Goal: Task Accomplishment & Management: Use online tool/utility

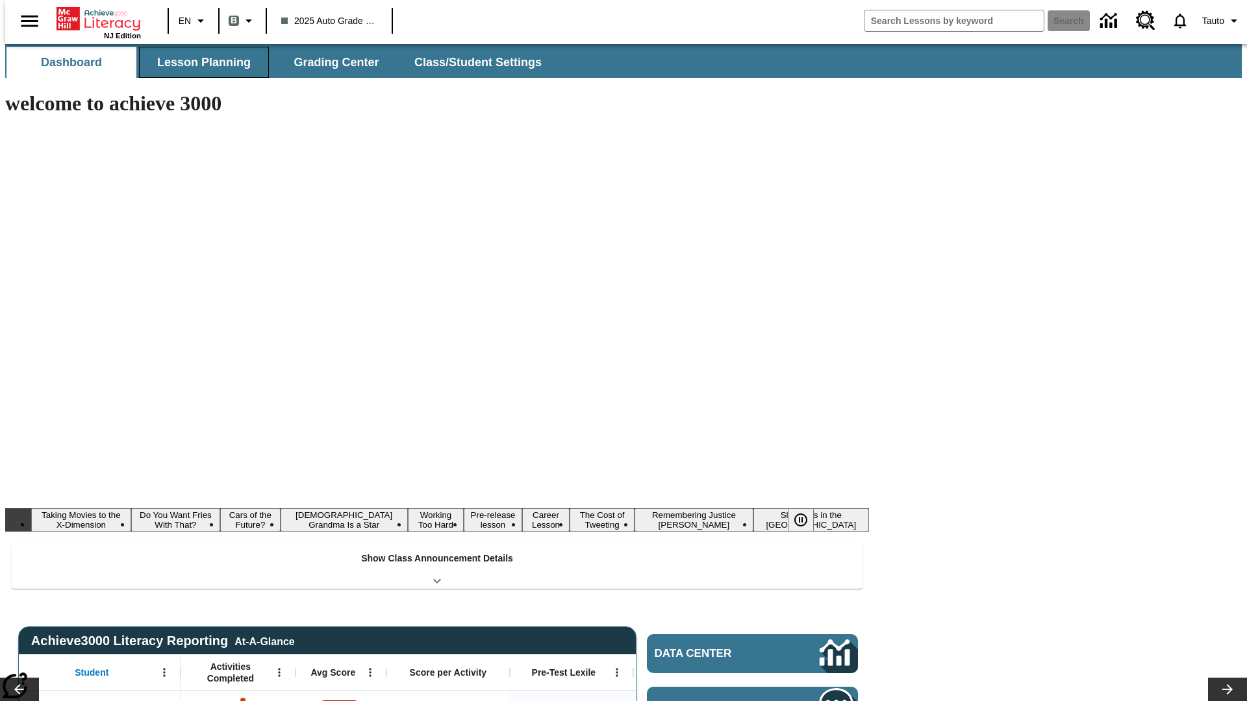
click at [199, 62] on button "Lesson Planning" at bounding box center [204, 62] width 130 height 31
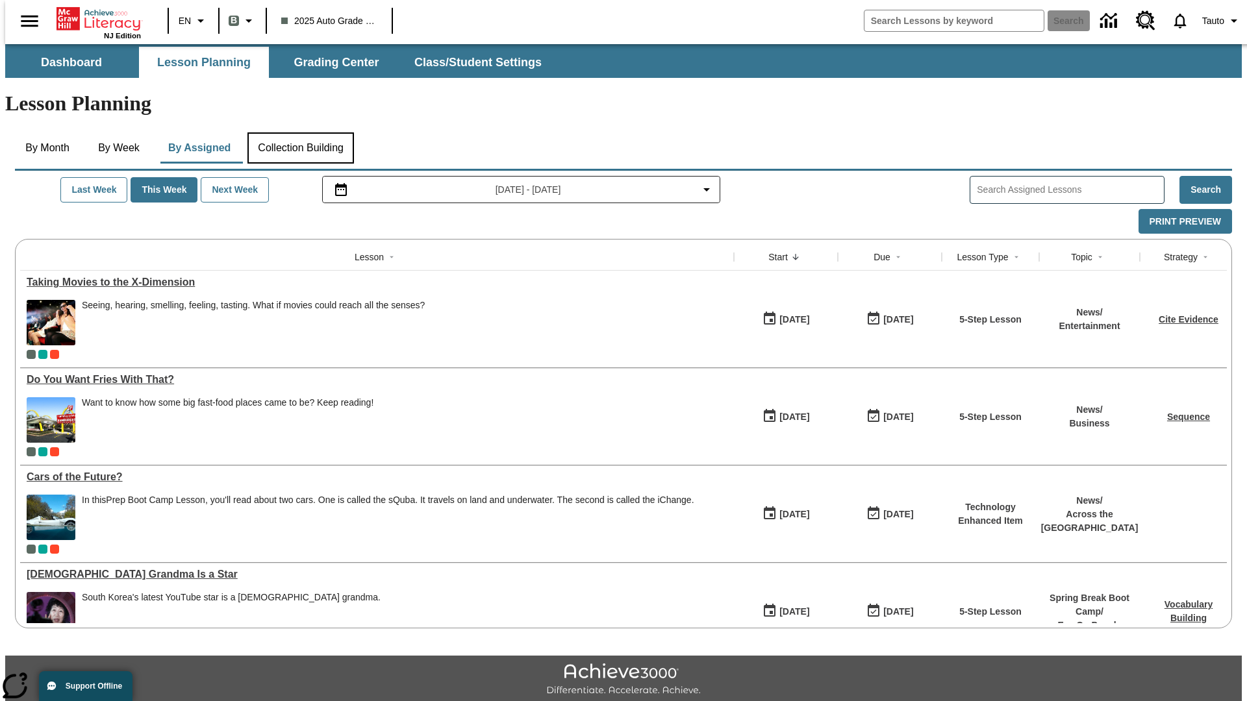
click at [300, 132] on button "Collection Building" at bounding box center [300, 147] width 106 height 31
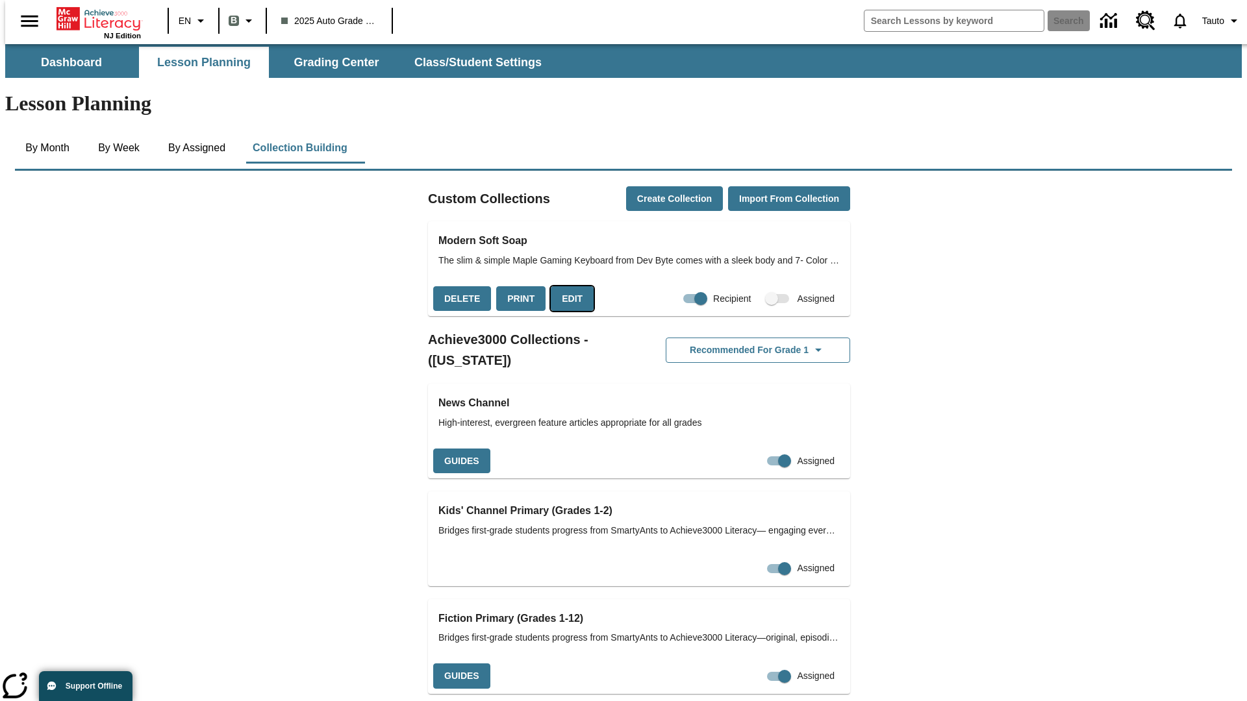
click at [567, 286] on button "Edit" at bounding box center [572, 298] width 43 height 25
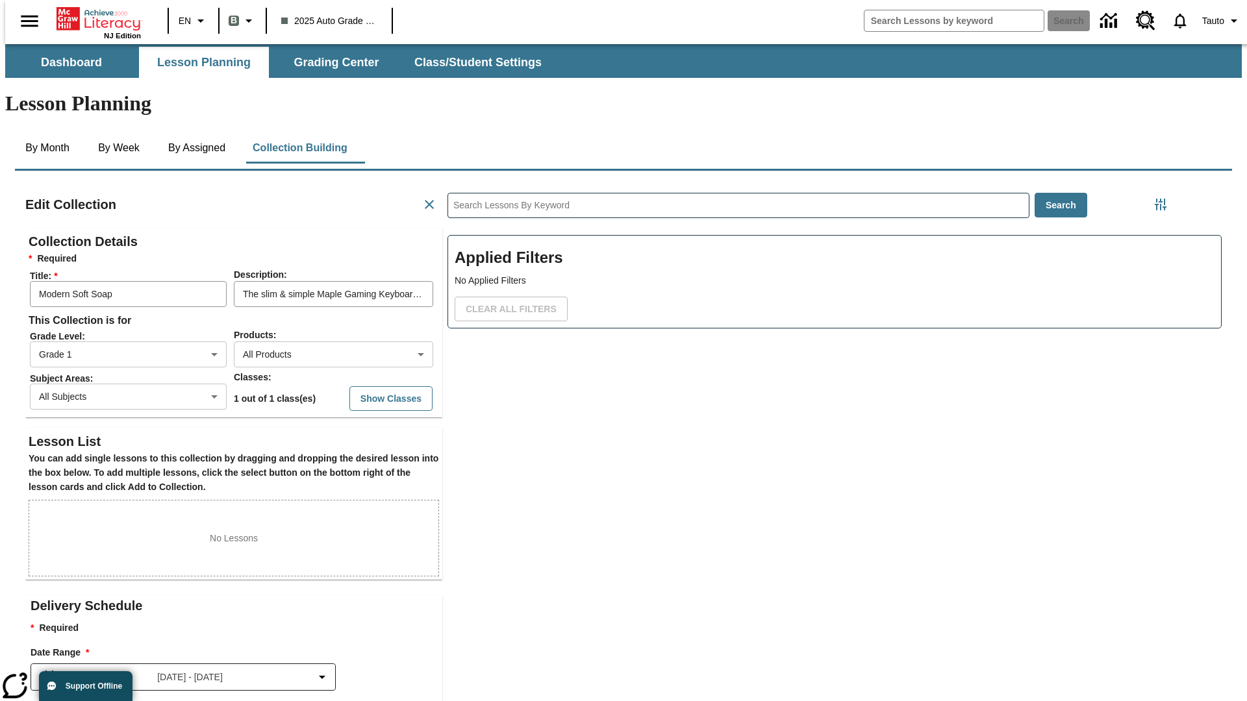
scroll to position [1, 1]
click at [312, 307] on body "Skip to main content NJ Edition EN B 2025 Auto Grade 1 B Search 0 Tauto Dashboa…" at bounding box center [623, 451] width 1236 height 814
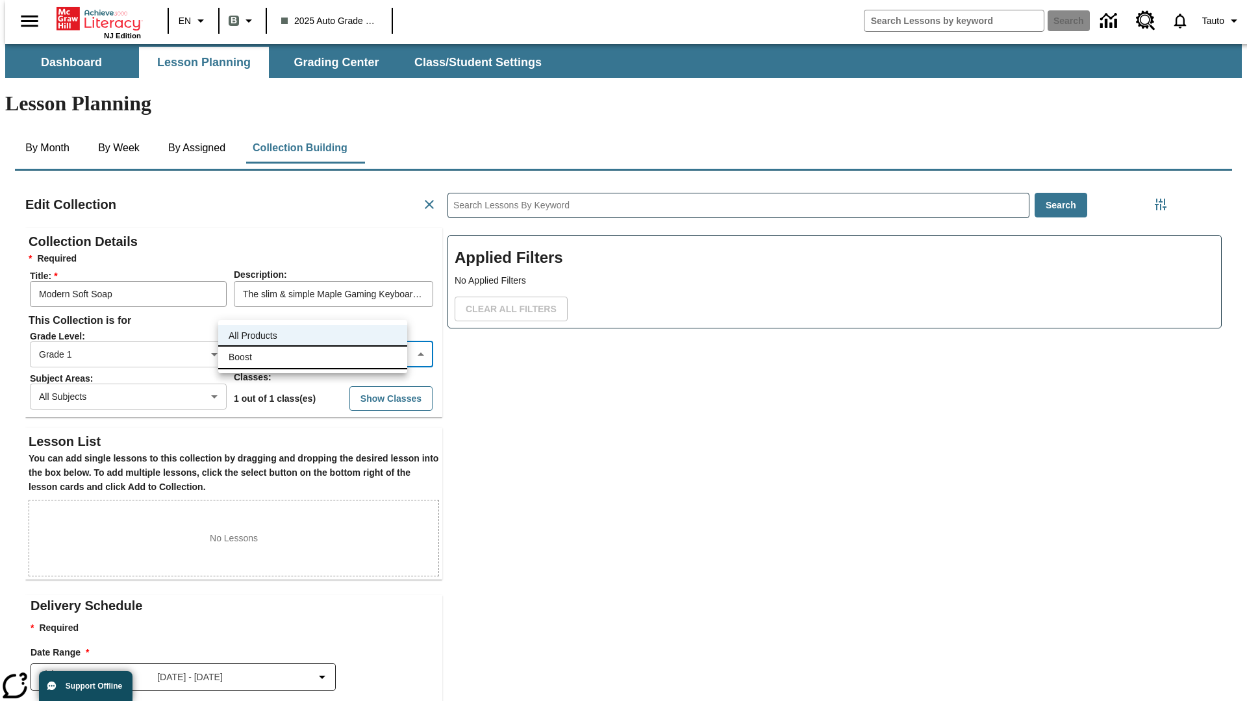
click at [312, 357] on li "Boost" at bounding box center [312, 357] width 189 height 21
type input "12"
